Goal: Register for event/course

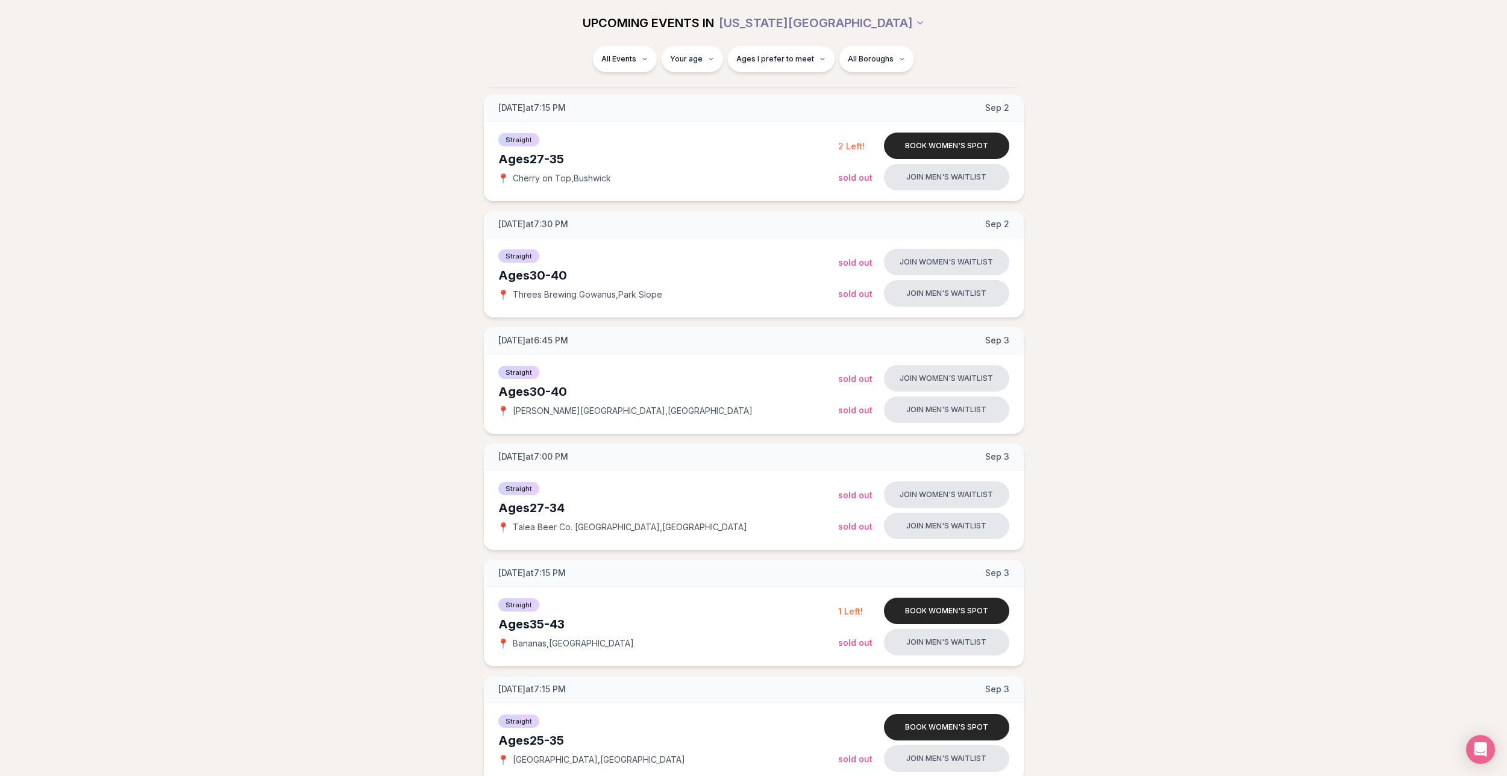
scroll to position [357, 0]
